Goal: Information Seeking & Learning: Find specific page/section

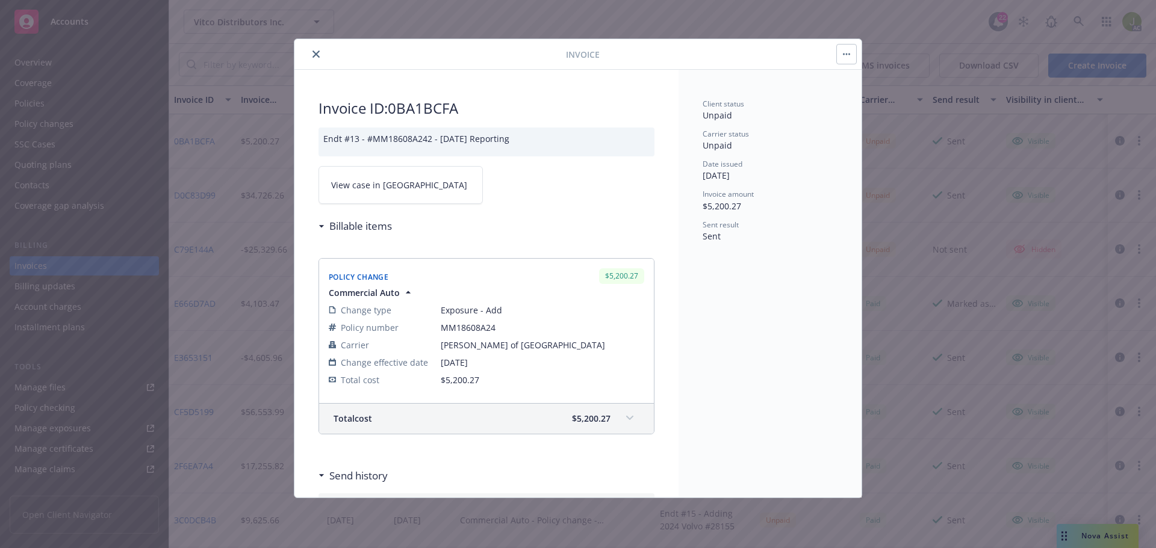
click at [311, 60] on button "close" at bounding box center [316, 54] width 14 height 14
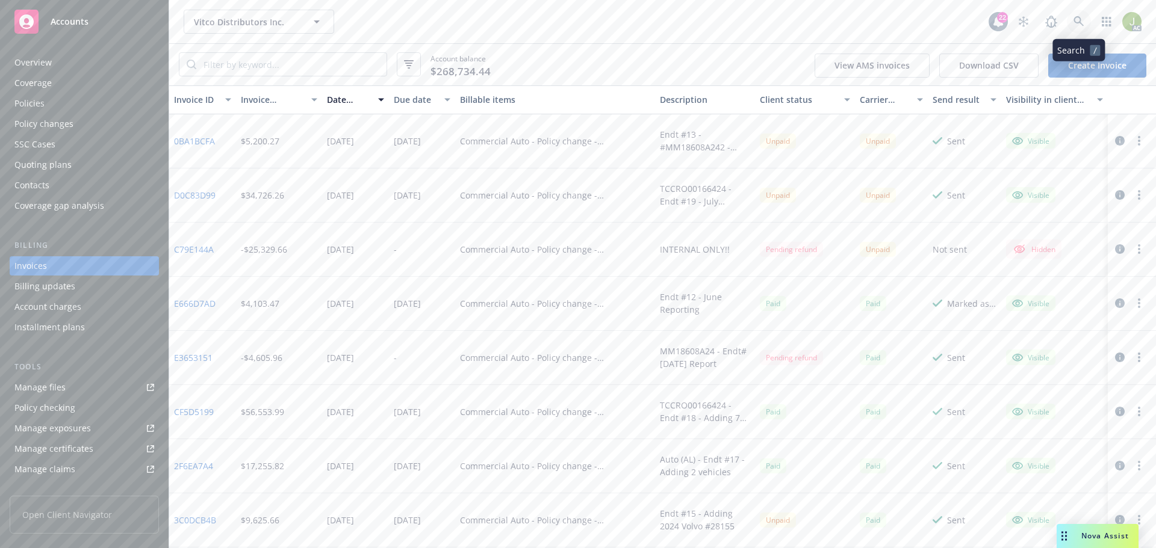
click at [1073, 30] on link at bounding box center [1078, 22] width 24 height 24
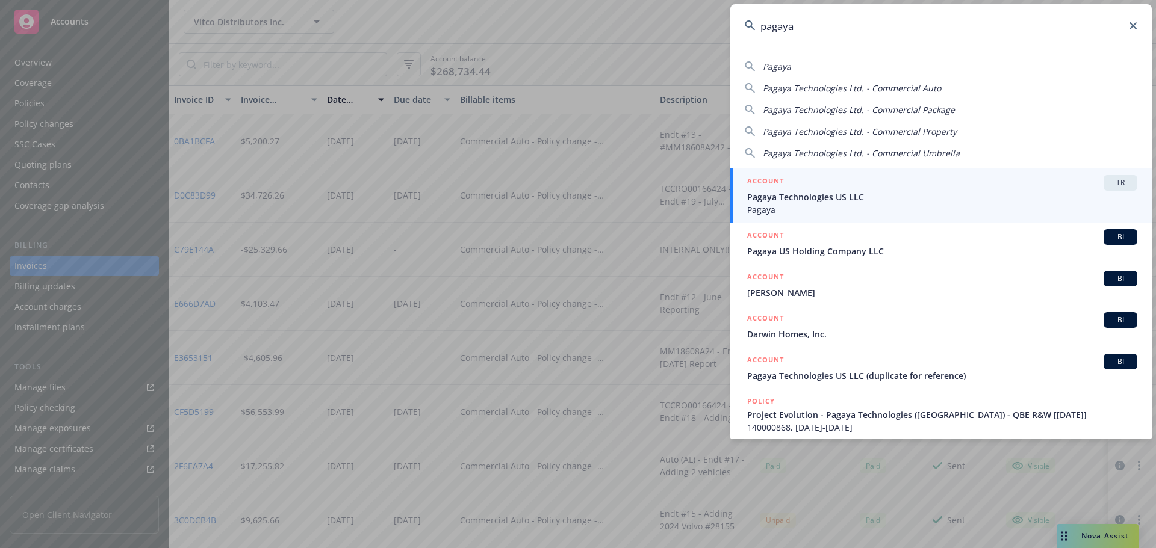
type input "pagaya"
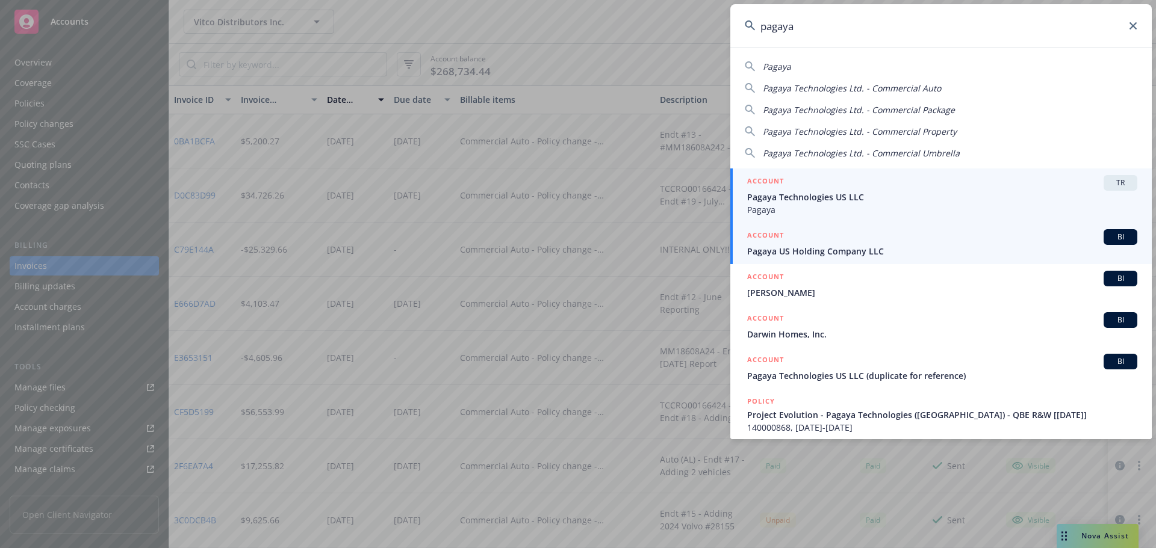
click at [882, 246] on span "Pagaya US Holding Company LLC" at bounding box center [942, 251] width 390 height 13
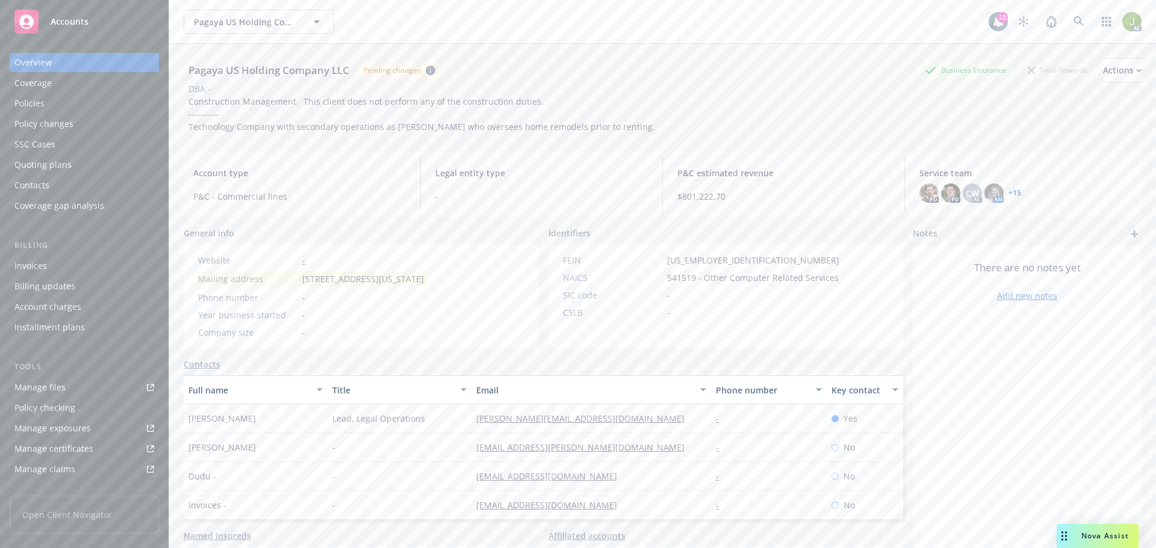
click at [96, 265] on div "Invoices" at bounding box center [84, 265] width 140 height 19
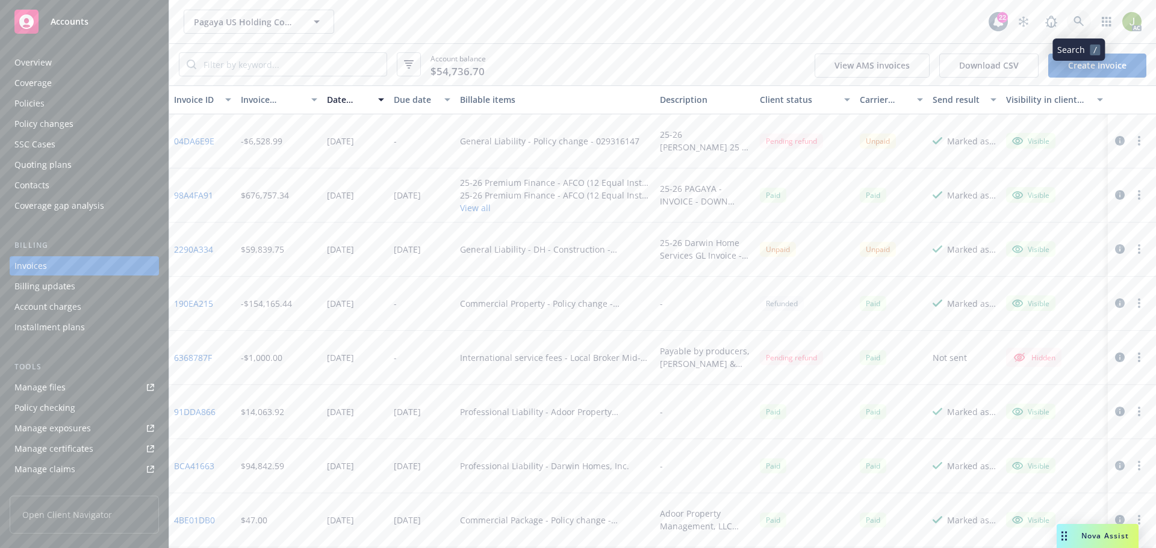
click at [1086, 19] on link at bounding box center [1078, 22] width 24 height 24
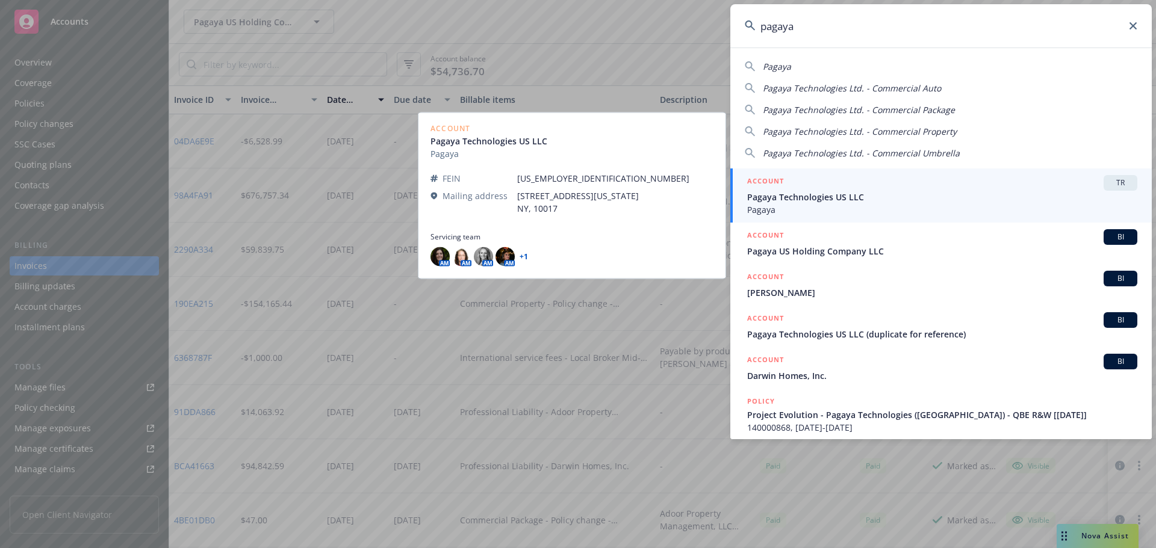
type input "pagaya"
click at [890, 215] on span "Pagaya" at bounding box center [942, 209] width 390 height 13
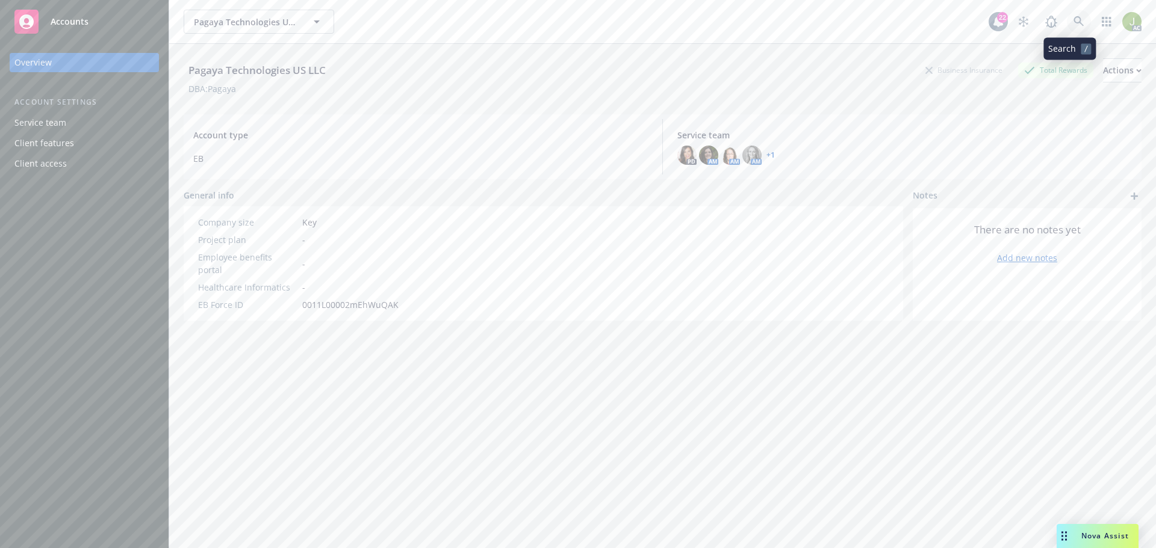
click at [1066, 28] on link at bounding box center [1078, 22] width 24 height 24
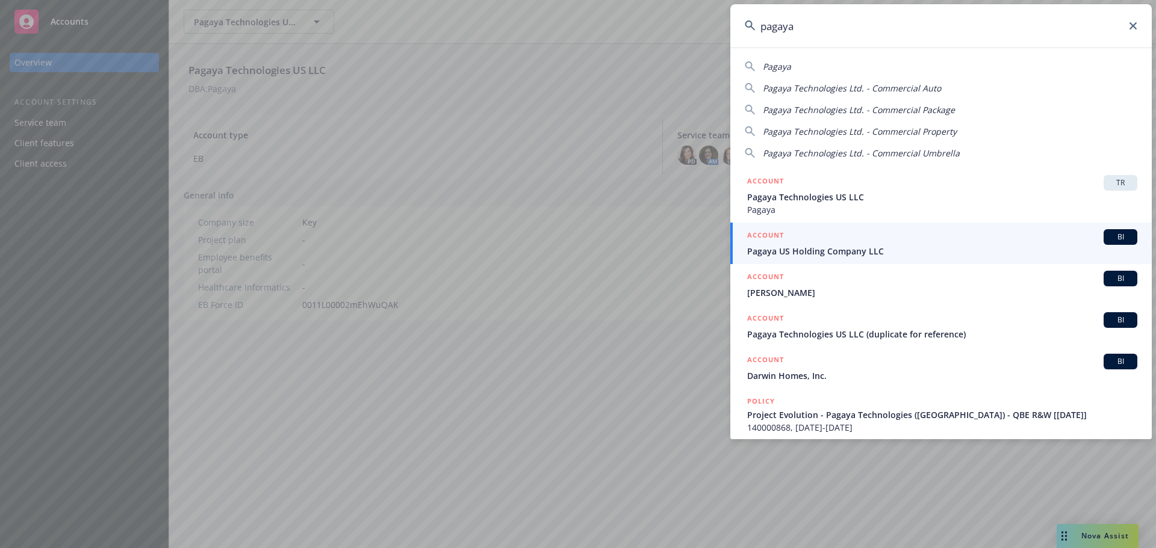
type input "pagaya"
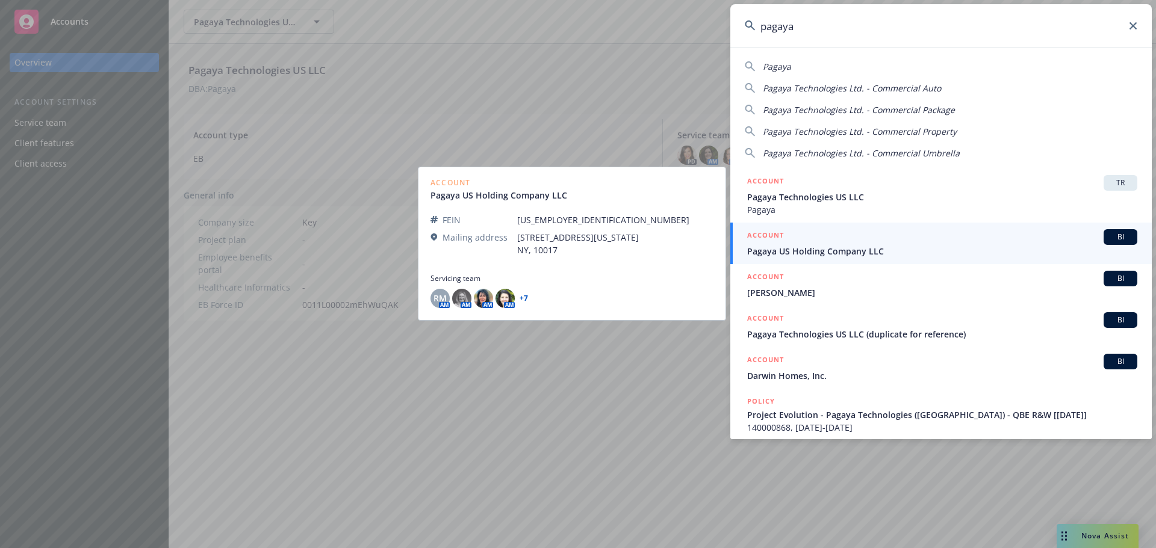
click at [846, 239] on div "ACCOUNT BI" at bounding box center [942, 237] width 390 height 16
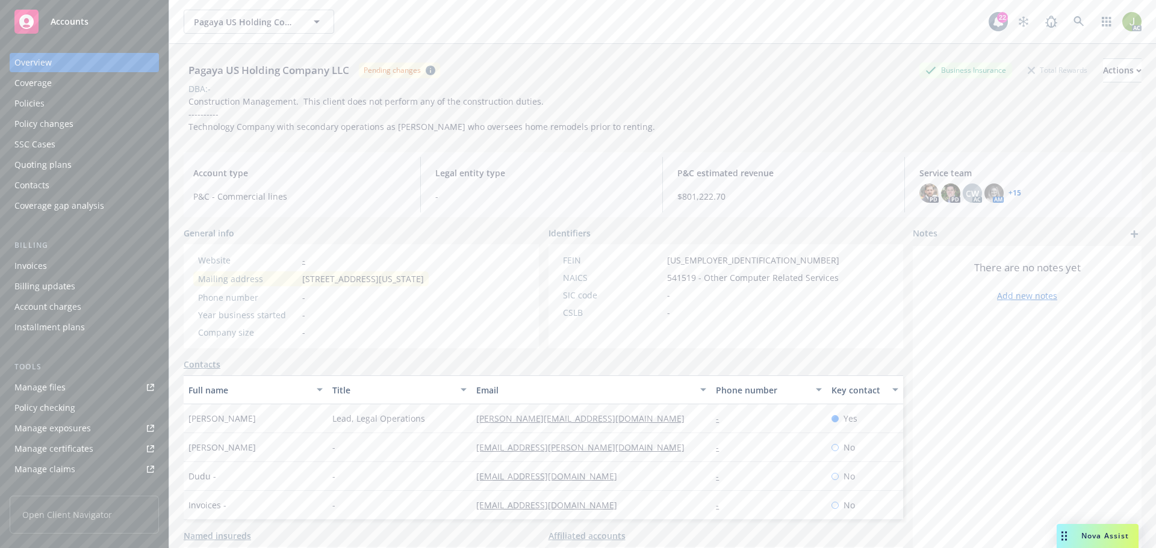
click at [57, 261] on div "Invoices" at bounding box center [84, 265] width 140 height 19
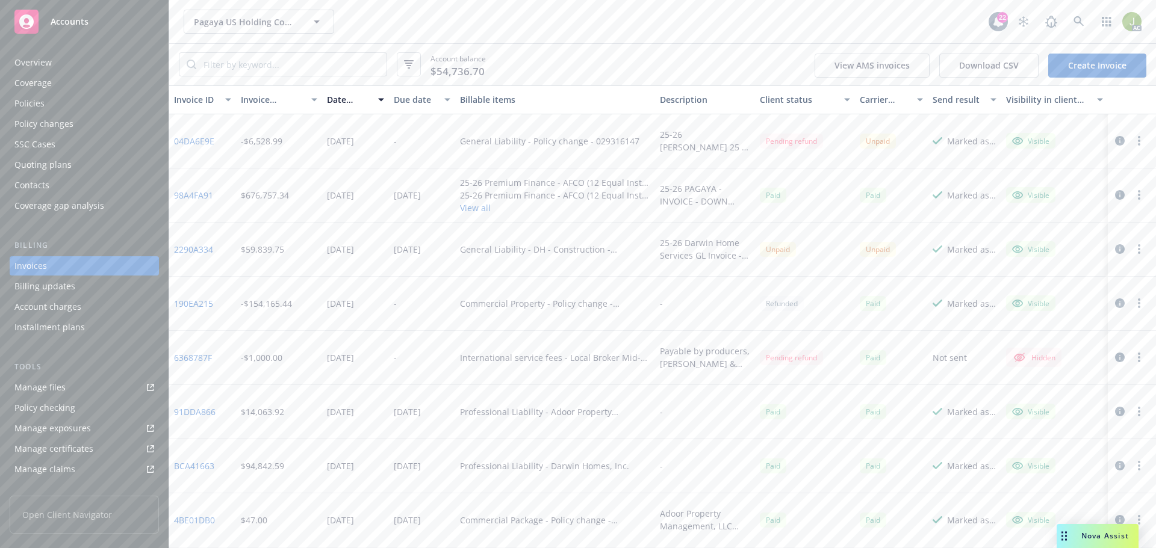
click at [106, 388] on link "Manage files" at bounding box center [84, 387] width 149 height 19
click at [111, 64] on div "Overview" at bounding box center [84, 62] width 140 height 19
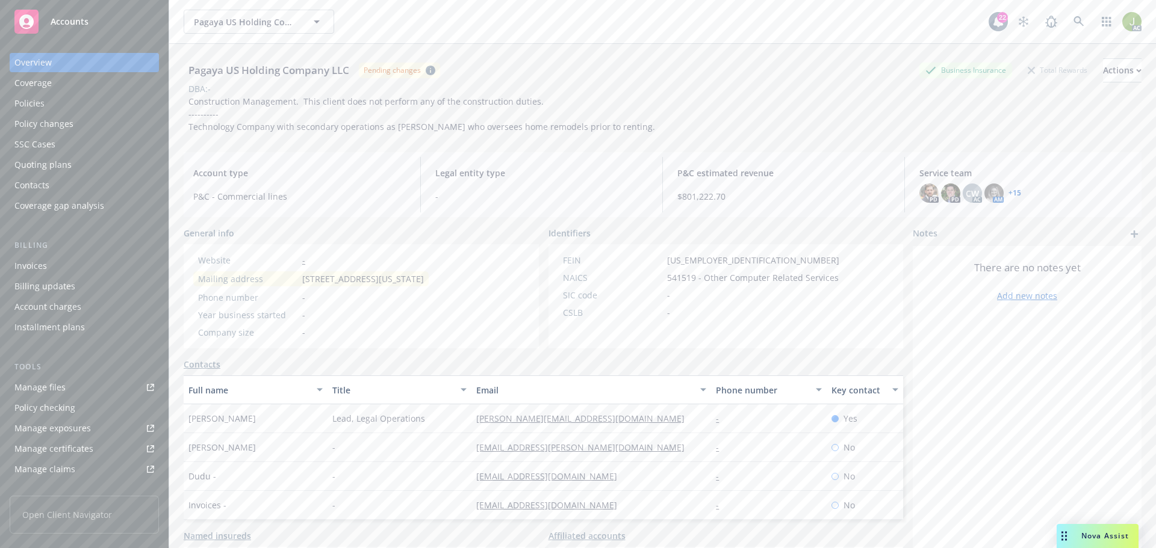
click at [1008, 194] on link "+ 15" at bounding box center [1014, 193] width 13 height 7
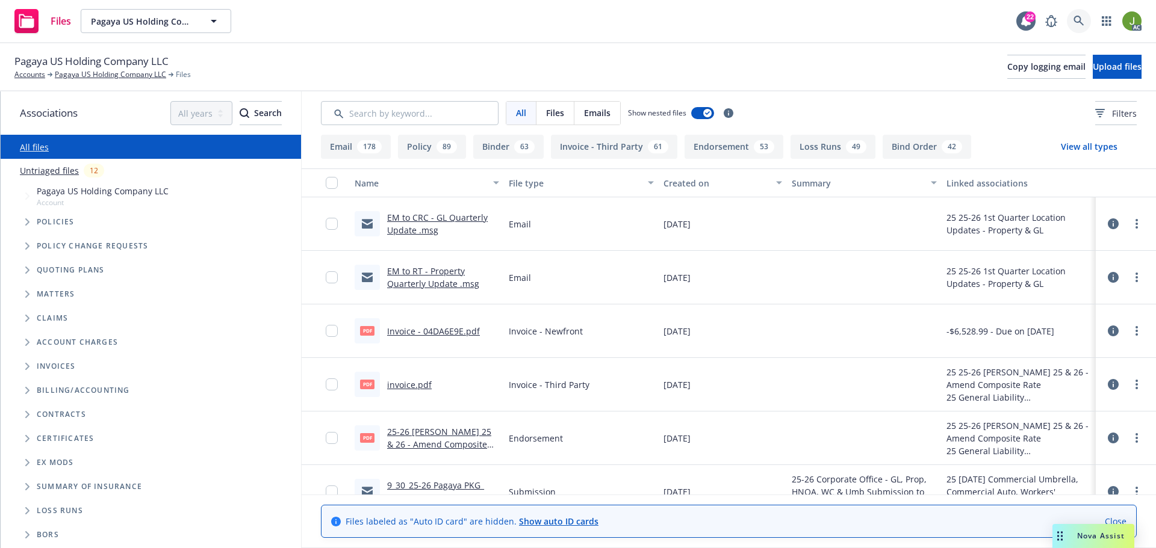
click at [1080, 27] on link at bounding box center [1078, 21] width 24 height 24
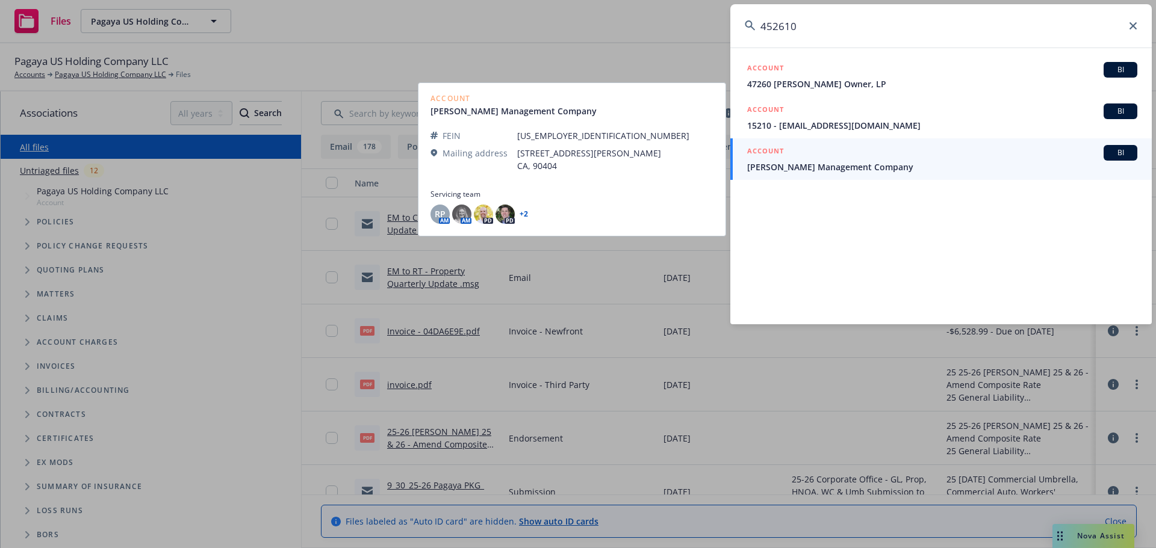
type input "452610"
click at [960, 172] on span "Karney Management Company" at bounding box center [942, 167] width 390 height 13
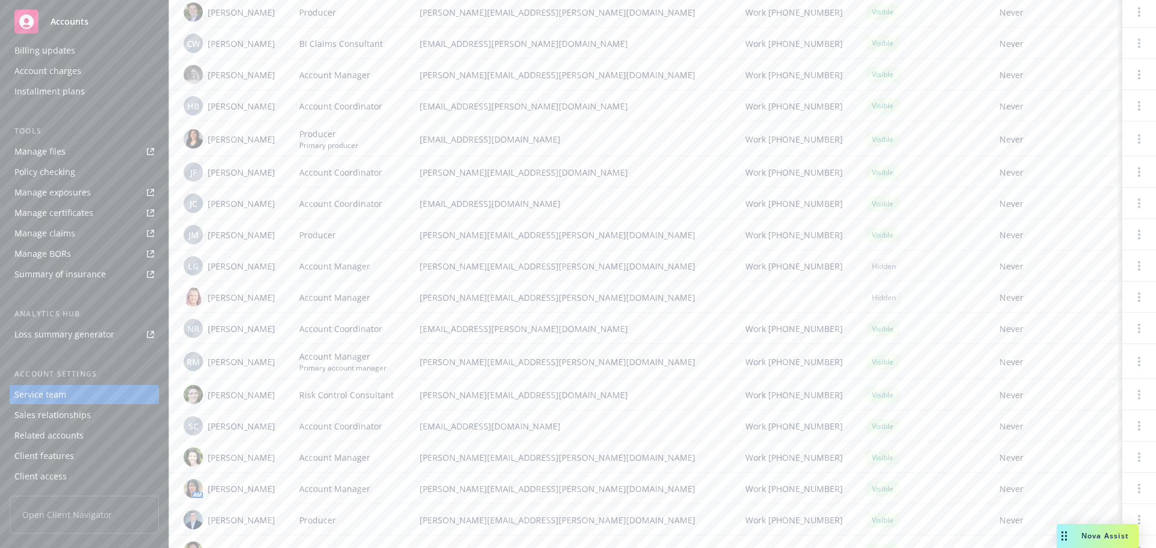
scroll to position [144, 0]
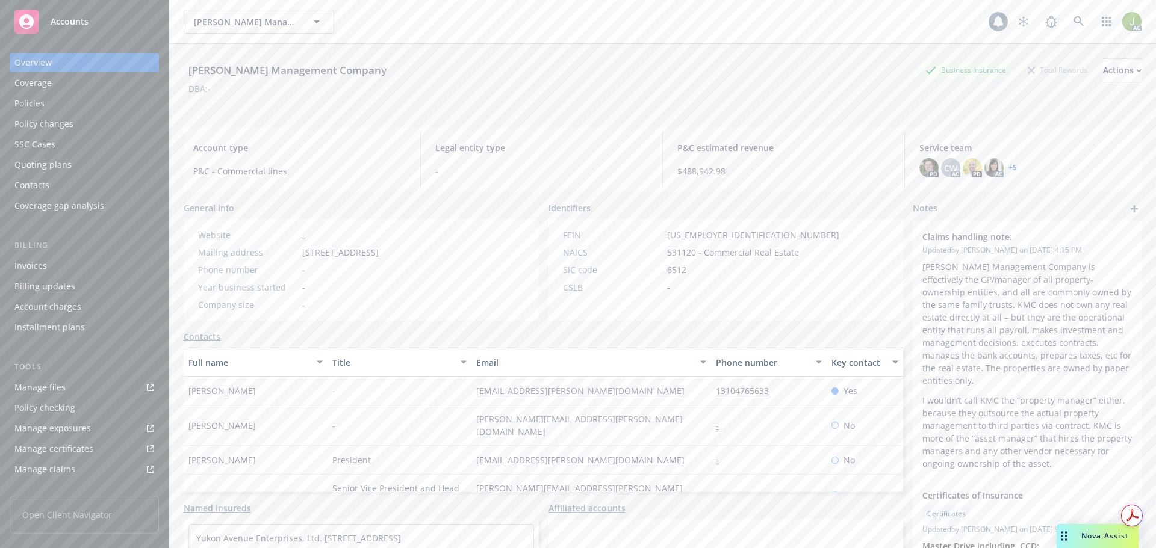
click at [91, 273] on div "Invoices" at bounding box center [84, 265] width 140 height 19
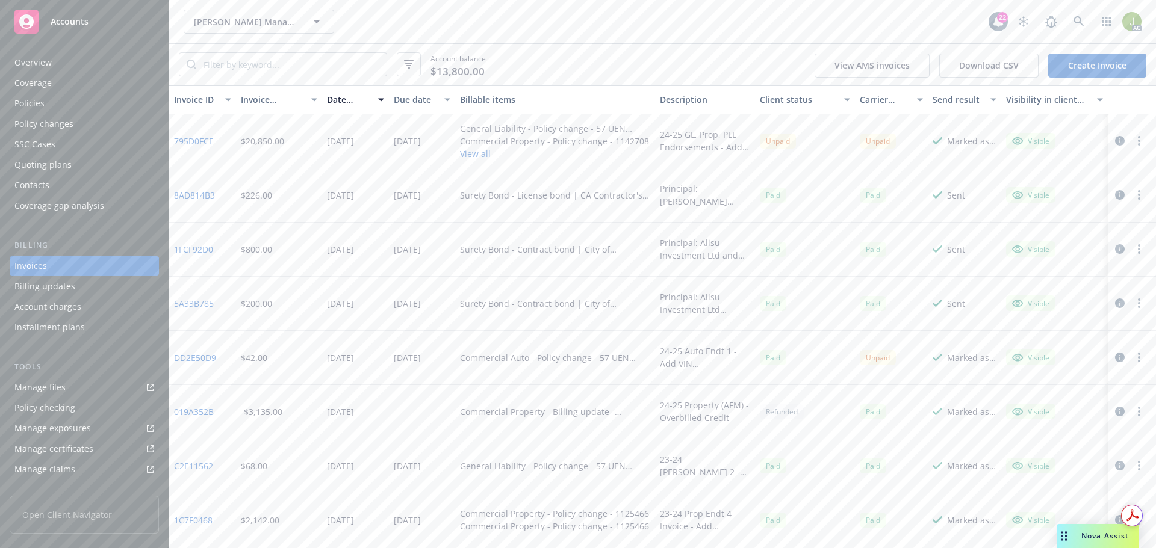
click at [198, 146] on link "795D0FCE" at bounding box center [194, 141] width 40 height 13
